Goal: Task Accomplishment & Management: Complete application form

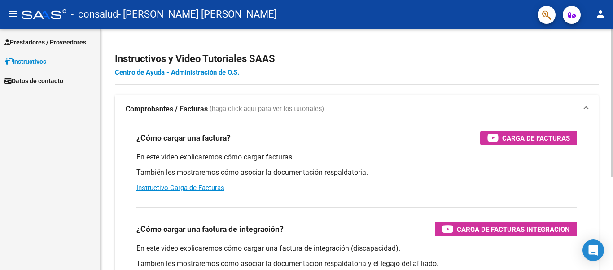
scroll to position [72, 0]
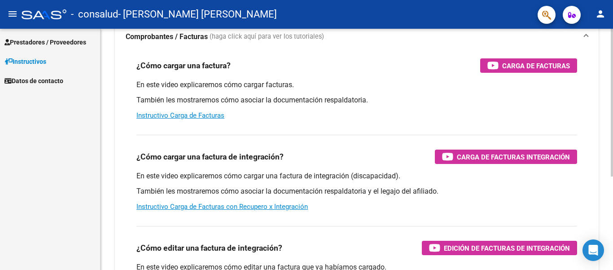
click at [612, 176] on div at bounding box center [612, 149] width 2 height 241
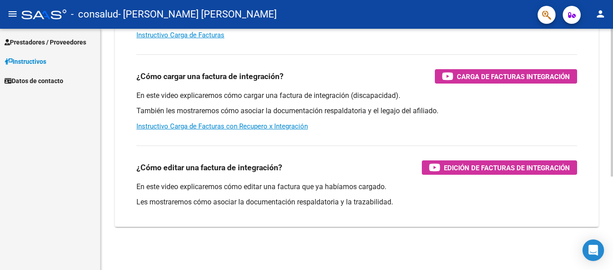
click at [612, 176] on div at bounding box center [612, 149] width 2 height 241
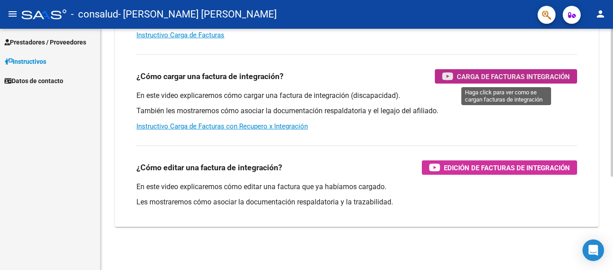
click at [491, 75] on span "Carga de Facturas Integración" at bounding box center [513, 76] width 113 height 11
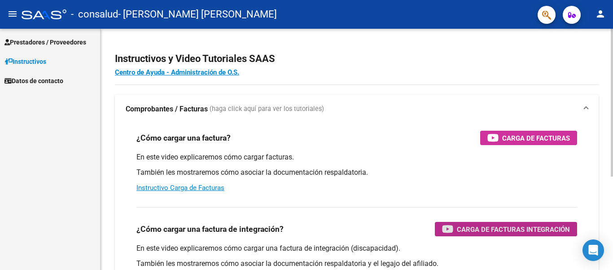
click at [612, 93] on div at bounding box center [612, 103] width 2 height 148
click at [52, 41] on span "Prestadores / Proveedores" at bounding box center [45, 42] width 82 height 10
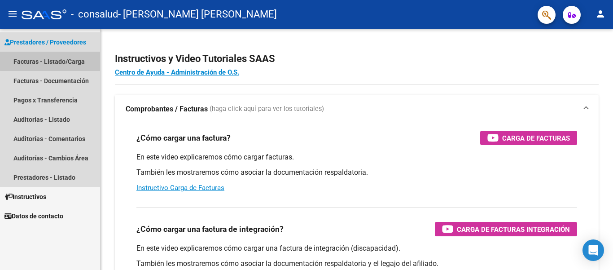
click at [60, 60] on link "Facturas - Listado/Carga" at bounding box center [50, 61] width 100 height 19
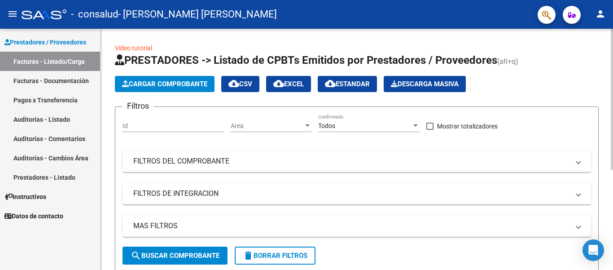
click at [612, 109] on div at bounding box center [612, 99] width 2 height 141
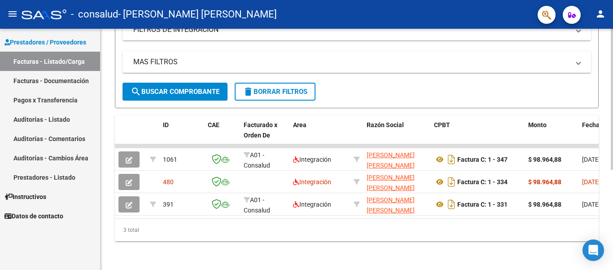
scroll to position [168, 0]
click at [612, 213] on div at bounding box center [612, 149] width 2 height 241
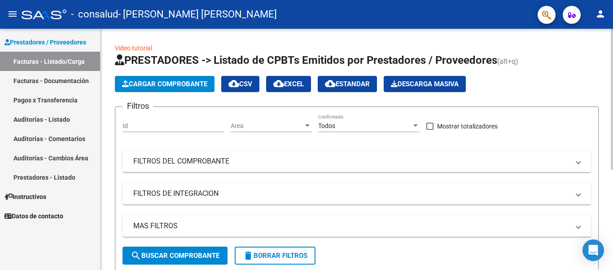
click at [612, 57] on div at bounding box center [612, 99] width 2 height 141
click at [182, 83] on span "Cargar Comprobante" at bounding box center [164, 84] width 85 height 8
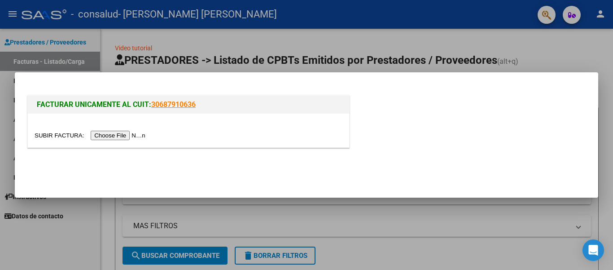
click at [115, 135] on input "file" at bounding box center [91, 135] width 113 height 9
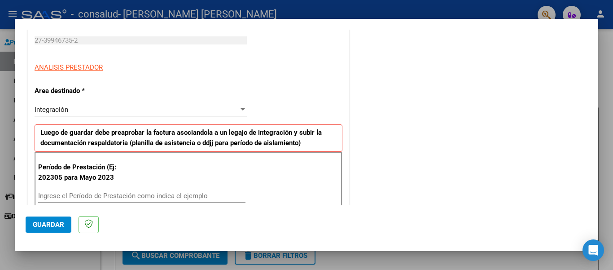
scroll to position [169, 0]
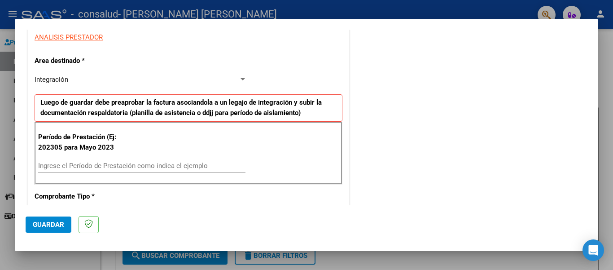
click at [148, 167] on input "Ingrese el Período de Prestación como indica el ejemplo" at bounding box center [141, 165] width 207 height 8
type input "202507"
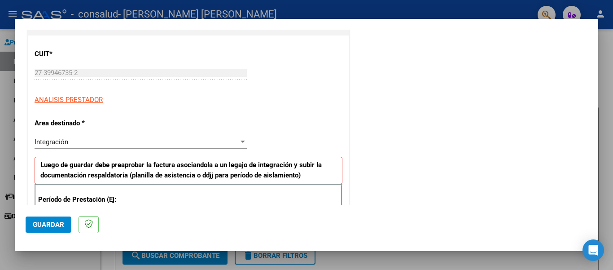
scroll to position [0, 0]
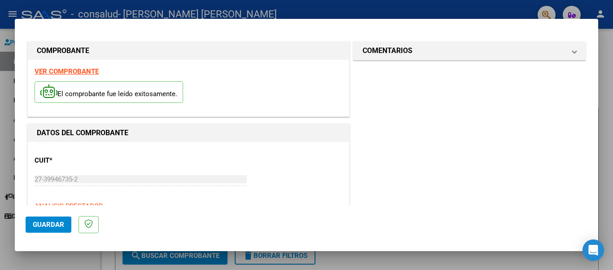
click at [54, 222] on span "Guardar" at bounding box center [48, 224] width 31 height 8
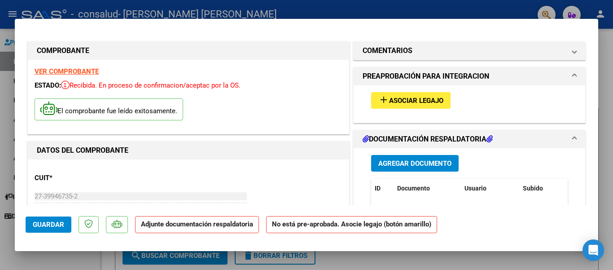
click at [572, 76] on span at bounding box center [574, 76] width 4 height 11
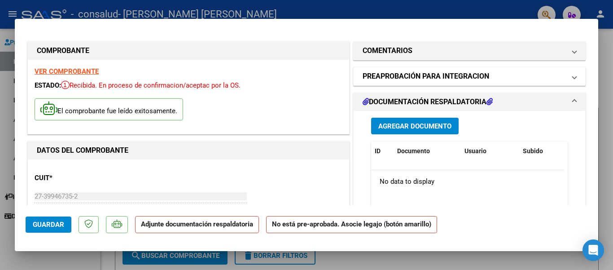
click at [564, 76] on span "PREAPROBACIÓN PARA INTEGRACION" at bounding box center [467, 76] width 210 height 11
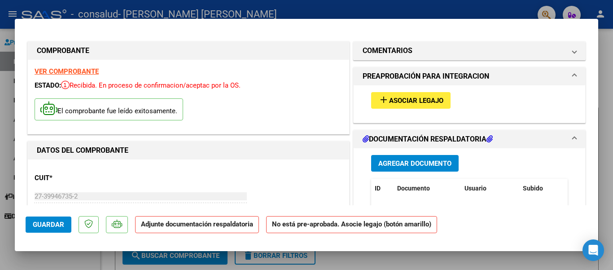
click at [410, 165] on span "Agregar Documento" at bounding box center [414, 163] width 73 height 8
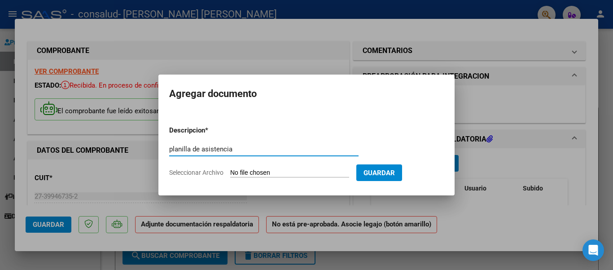
type input "planilla de asistencia"
click at [310, 174] on input "Seleccionar Archivo" at bounding box center [289, 173] width 119 height 9
type input "C:\fakepath\nico072025.PDF"
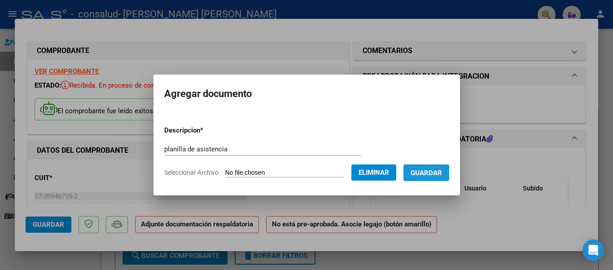
click at [420, 171] on span "Guardar" at bounding box center [425, 173] width 31 height 8
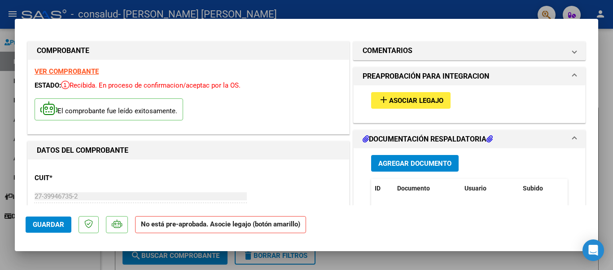
click at [51, 220] on span "Guardar" at bounding box center [48, 224] width 31 height 8
drag, startPoint x: 51, startPoint y: 220, endPoint x: 203, endPoint y: 206, distance: 152.3
click at [203, 206] on mat-dialog-actions "Guardar No está pre-aprobada. Asocie legajo (botón amarillo)" at bounding box center [307, 222] width 562 height 35
drag, startPoint x: 203, startPoint y: 206, endPoint x: 232, endPoint y: 204, distance: 29.7
click at [232, 204] on mat-dialog-container "COMPROBANTE VER COMPROBANTE ESTADO: Recibida. En proceso de confirmacion/acepta…" at bounding box center [306, 135] width 583 height 232
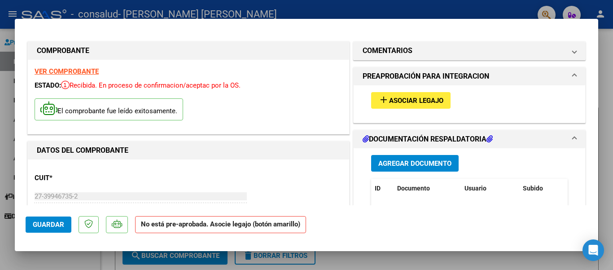
scroll to position [9, 0]
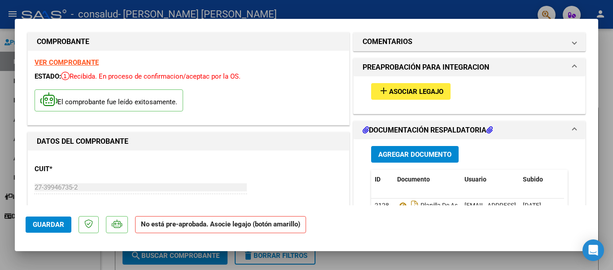
click at [589, 116] on mat-dialog-content "COMPROBANTE VER COMPROBANTE ESTADO: Recibida. En proceso de confirmacion/acepta…" at bounding box center [306, 117] width 583 height 175
click at [423, 151] on span "Agregar Documento" at bounding box center [414, 154] width 73 height 8
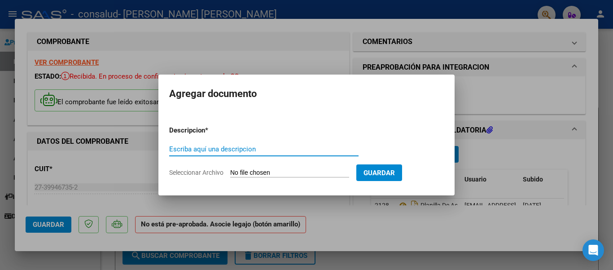
click at [331, 145] on input "Escriba aquí una descripcion" at bounding box center [263, 149] width 189 height 8
type input "Informe semestral"
click at [275, 169] on input "Seleccionar Archivo" at bounding box center [289, 173] width 119 height 9
type input "C:\fakepath\Informe semestral [PERSON_NAME].docx"
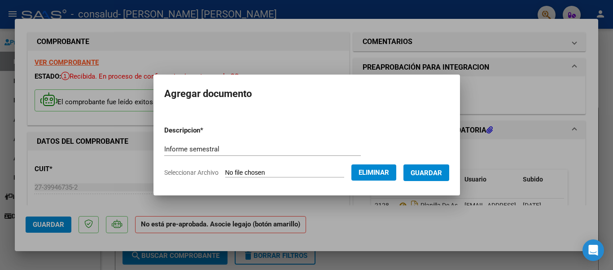
click at [419, 171] on span "Guardar" at bounding box center [425, 173] width 31 height 8
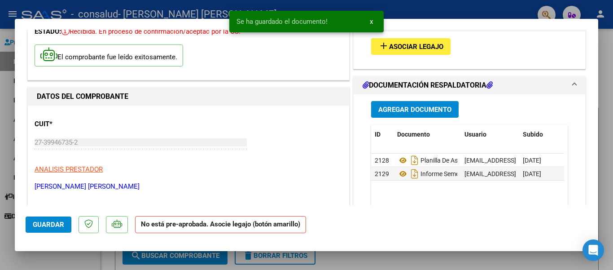
scroll to position [62, 0]
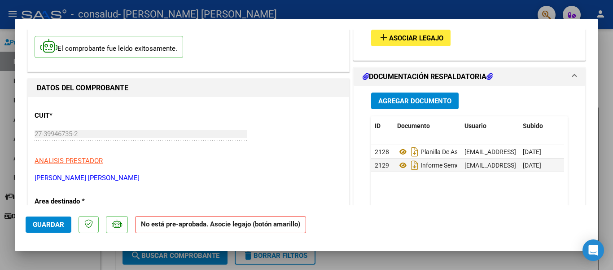
click at [60, 229] on button "Guardar" at bounding box center [49, 224] width 46 height 16
click at [56, 227] on span "Guardar" at bounding box center [48, 224] width 31 height 8
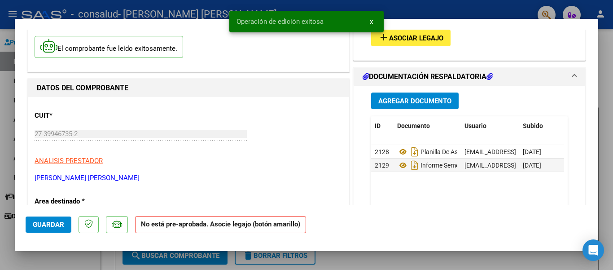
click at [372, 25] on span "x" at bounding box center [371, 21] width 3 height 8
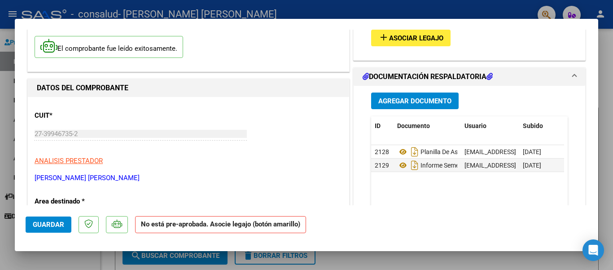
click at [360, 260] on div at bounding box center [306, 135] width 613 height 270
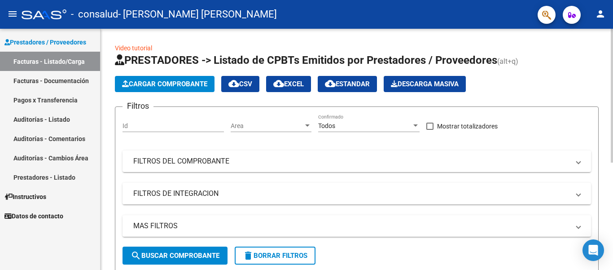
click at [611, 121] on div at bounding box center [612, 96] width 2 height 134
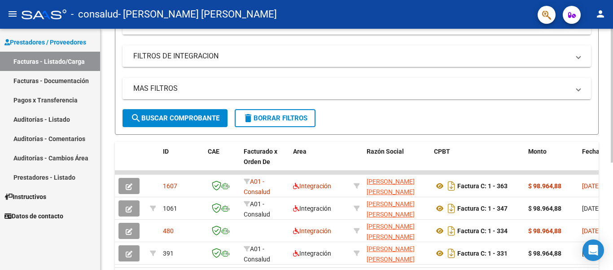
scroll to position [138, 0]
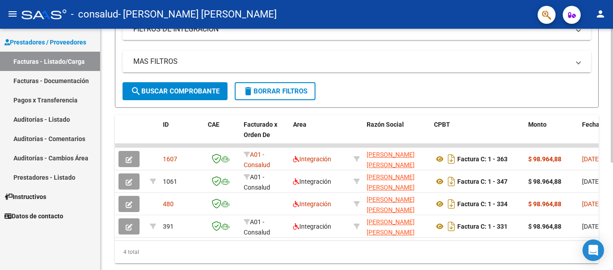
click at [609, 230] on div "Video tutorial PRESTADORES -> Listado de CPBTs Emitidos por Prestadores / Prove…" at bounding box center [357, 78] width 515 height 427
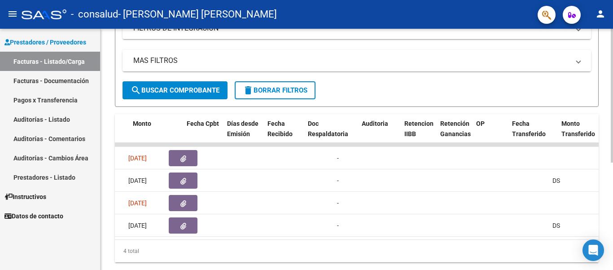
scroll to position [0, 0]
